Goal: Task Accomplishment & Management: Manage account settings

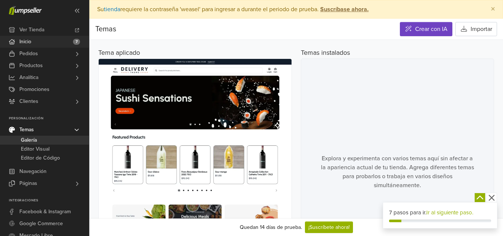
click at [42, 42] on link "Inicio 7" at bounding box center [44, 42] width 89 height 12
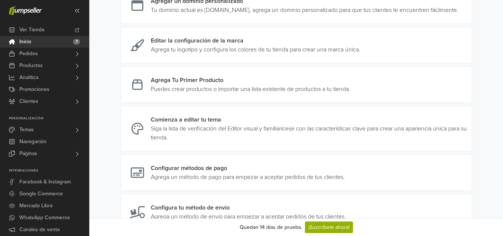
scroll to position [134, 0]
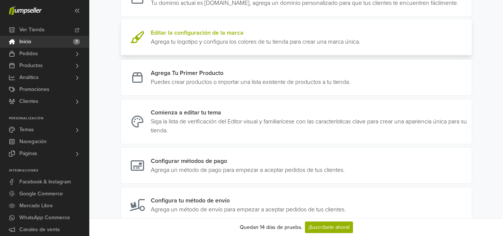
click at [360, 46] on link at bounding box center [360, 37] width 0 height 18
